Goal: Task Accomplishment & Management: Complete application form

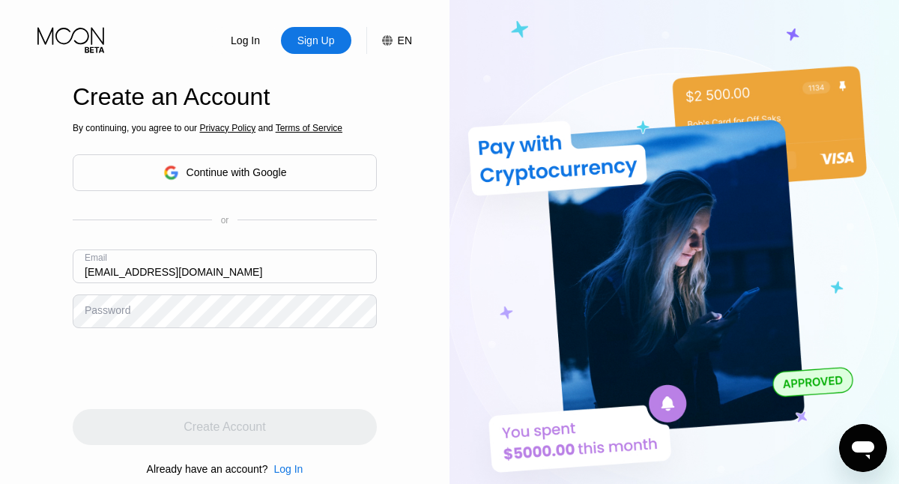
type input "[EMAIL_ADDRESS][DOMAIN_NAME]"
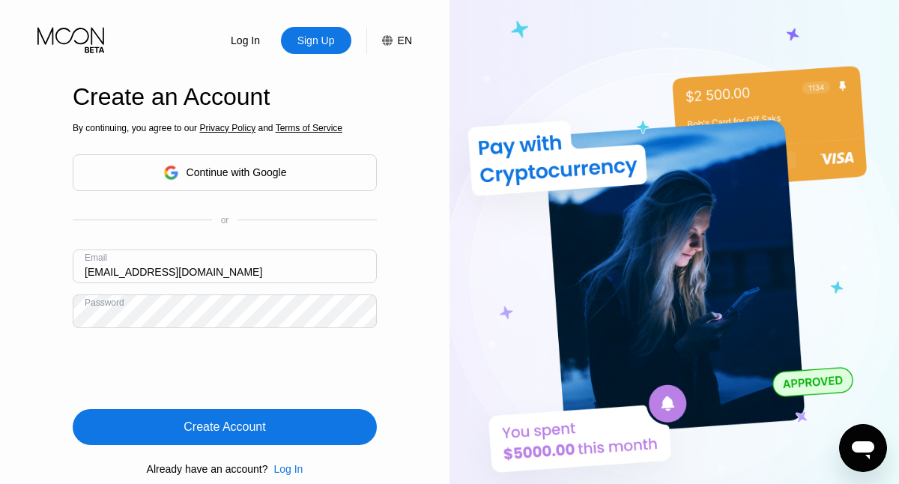
click at [225, 427] on div "Create Account" at bounding box center [224, 426] width 82 height 15
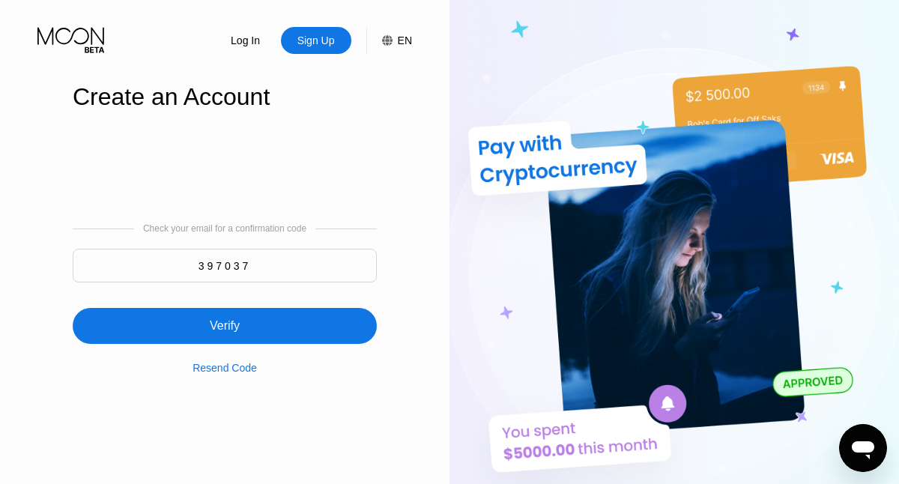
type input "397037"
click at [225, 317] on div "Verify" at bounding box center [225, 326] width 304 height 36
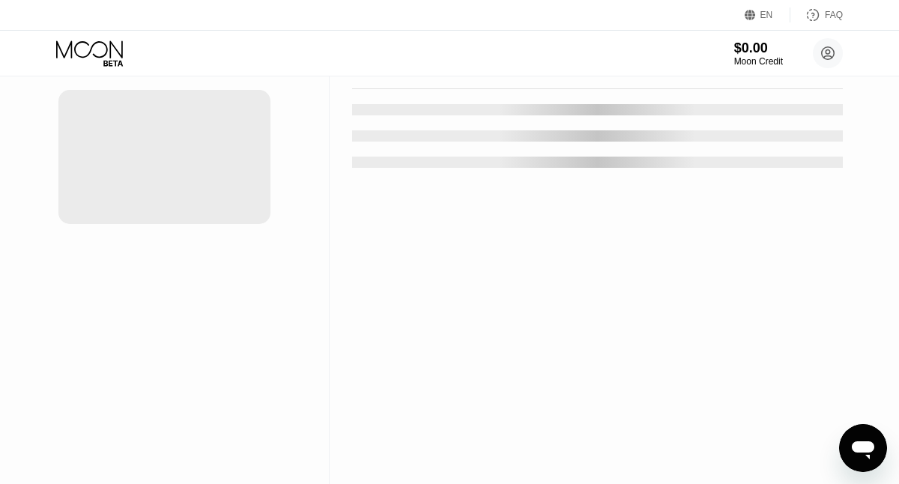
click at [226, 37] on div "New Card" at bounding box center [233, 30] width 46 height 13
